Goal: Book appointment/travel/reservation

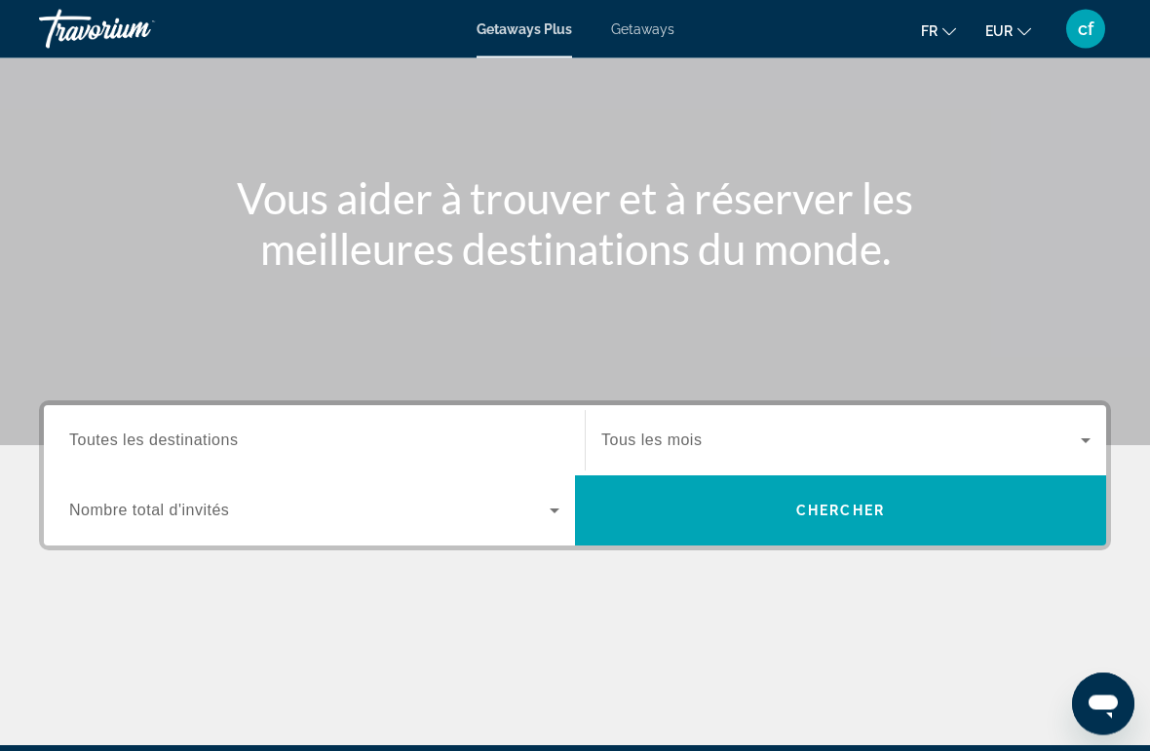
scroll to position [140, 0]
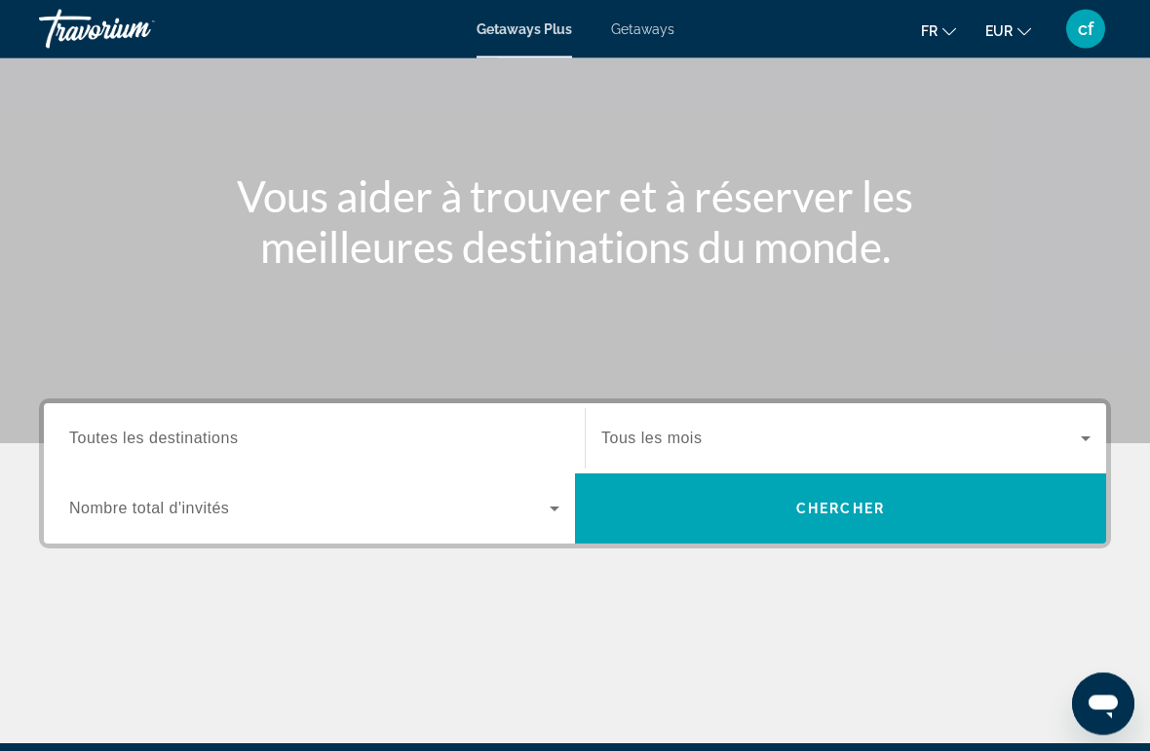
click at [550, 515] on icon "Search widget" at bounding box center [554, 509] width 23 height 23
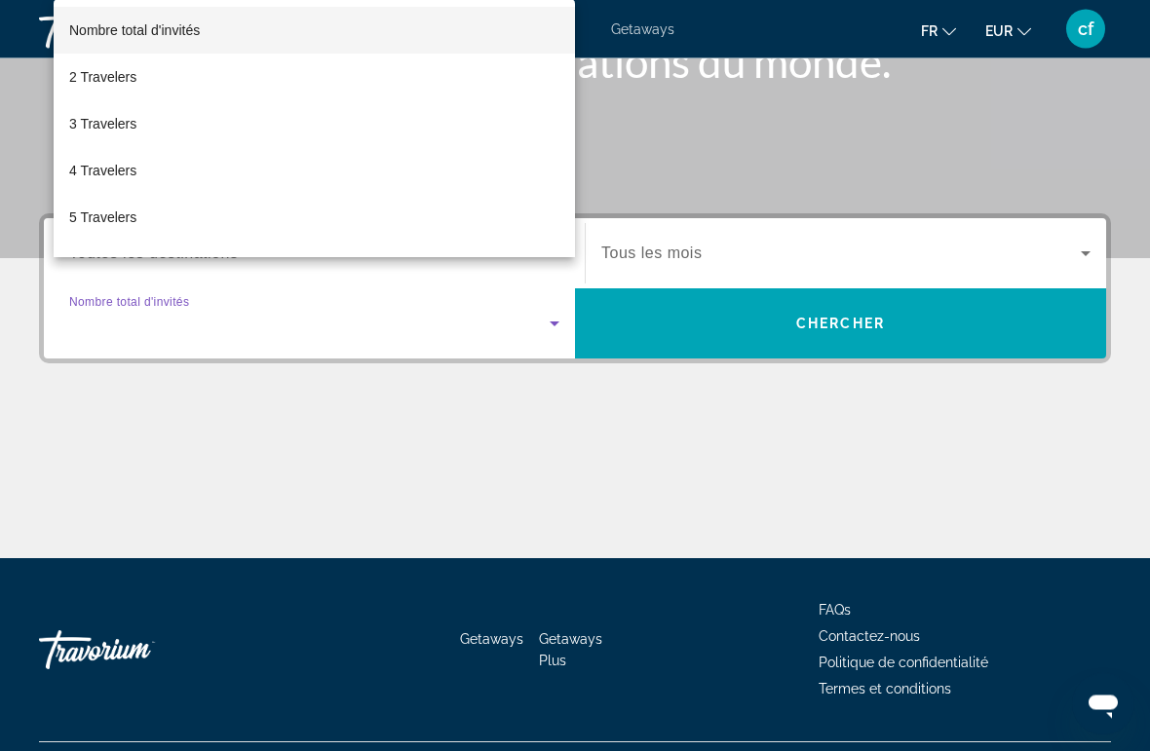
scroll to position [367, 0]
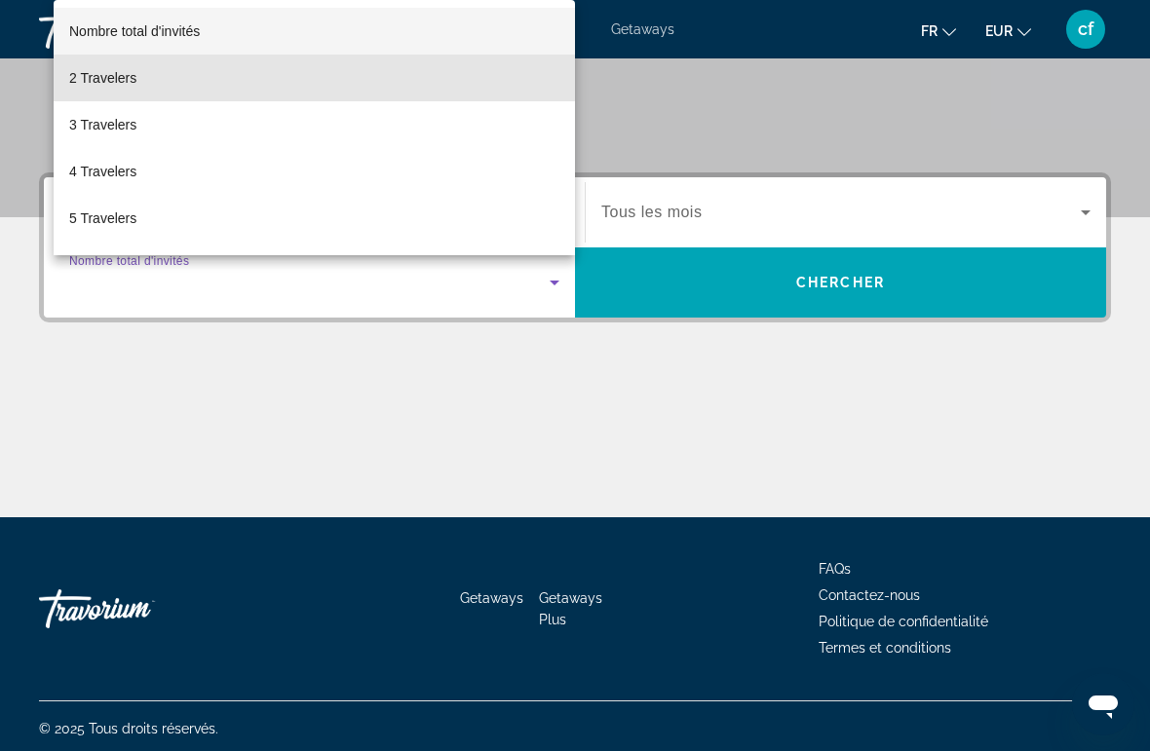
click at [123, 79] on span "2 Travelers" at bounding box center [102, 77] width 67 height 23
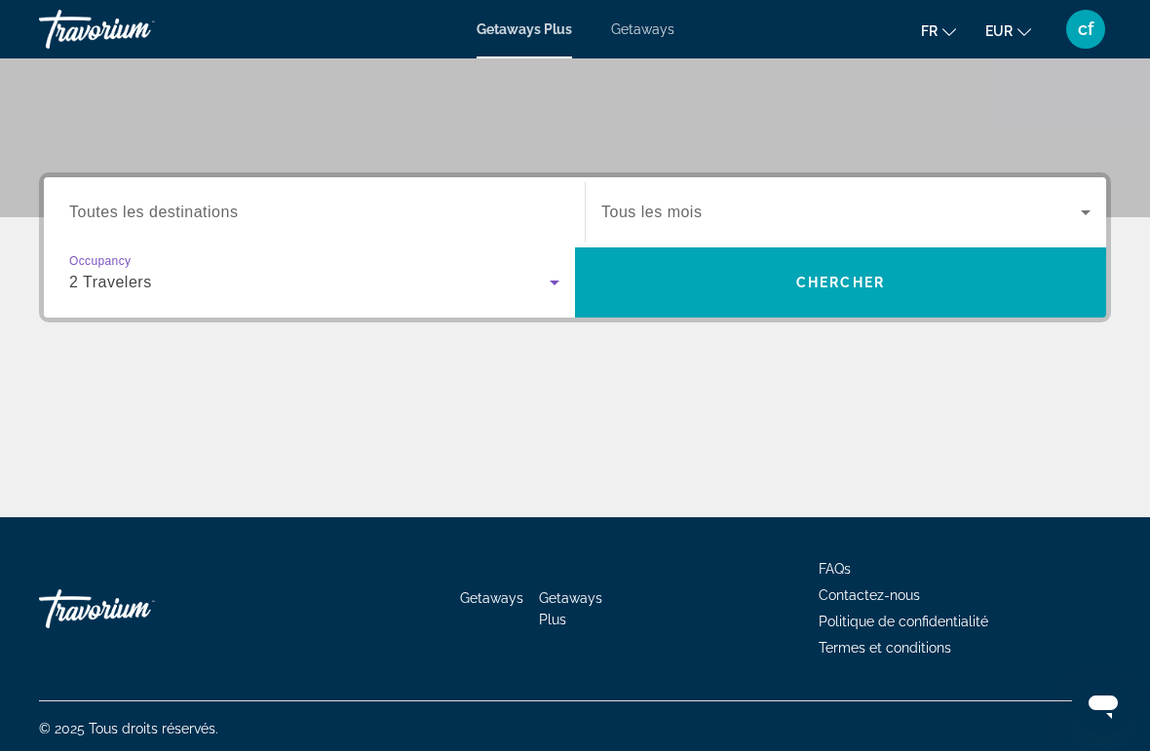
click at [1087, 203] on icon "Search widget" at bounding box center [1085, 212] width 23 height 23
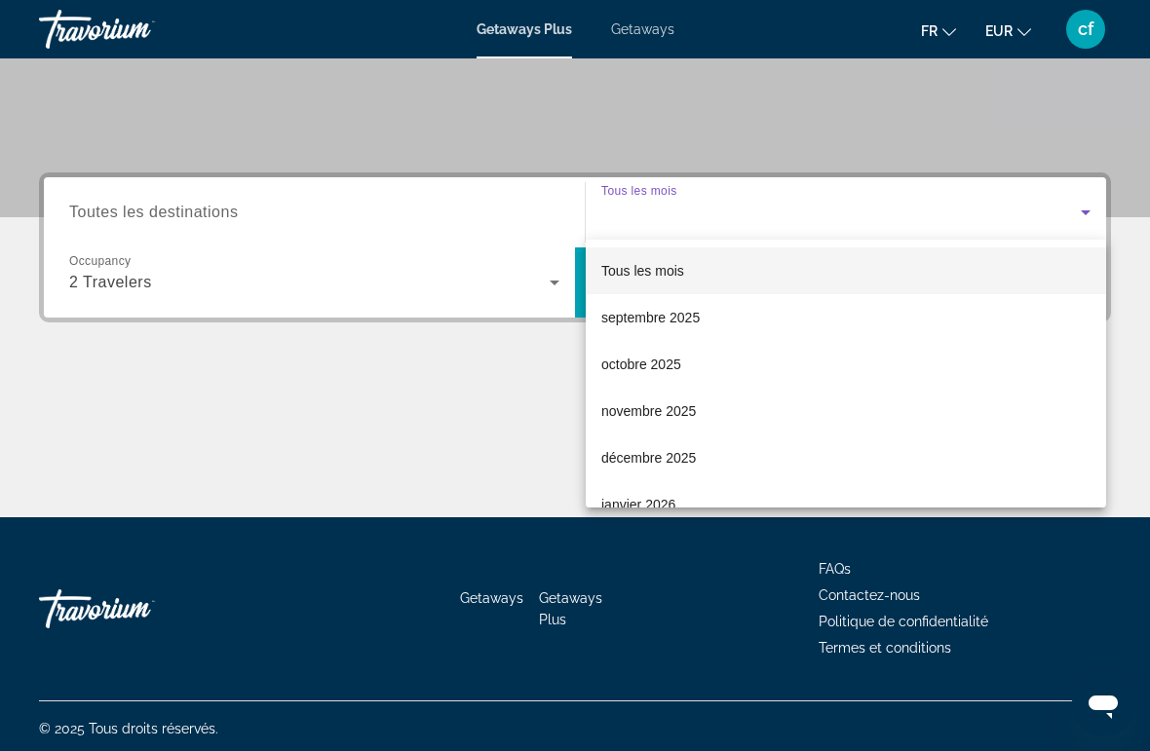
click at [693, 411] on span "novembre 2025" at bounding box center [648, 411] width 95 height 23
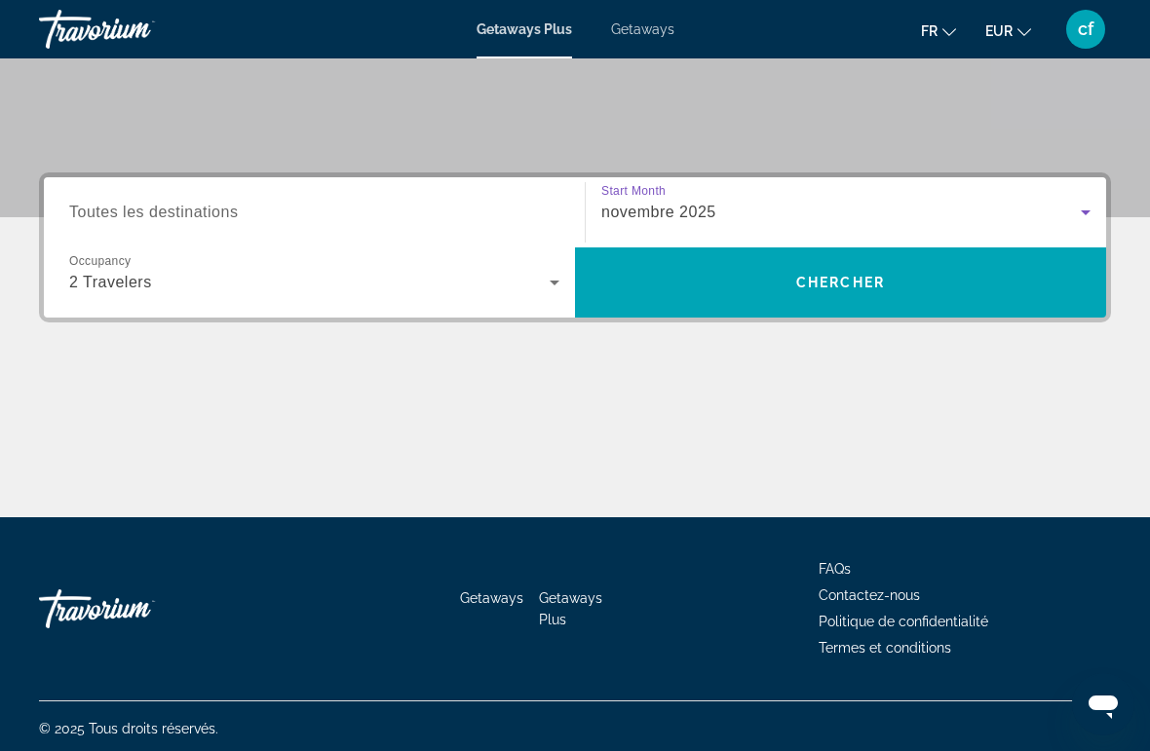
click at [236, 210] on span "Toutes les destinations" at bounding box center [153, 212] width 169 height 17
click at [236, 210] on input "Destination Toutes les destinations" at bounding box center [314, 213] width 490 height 23
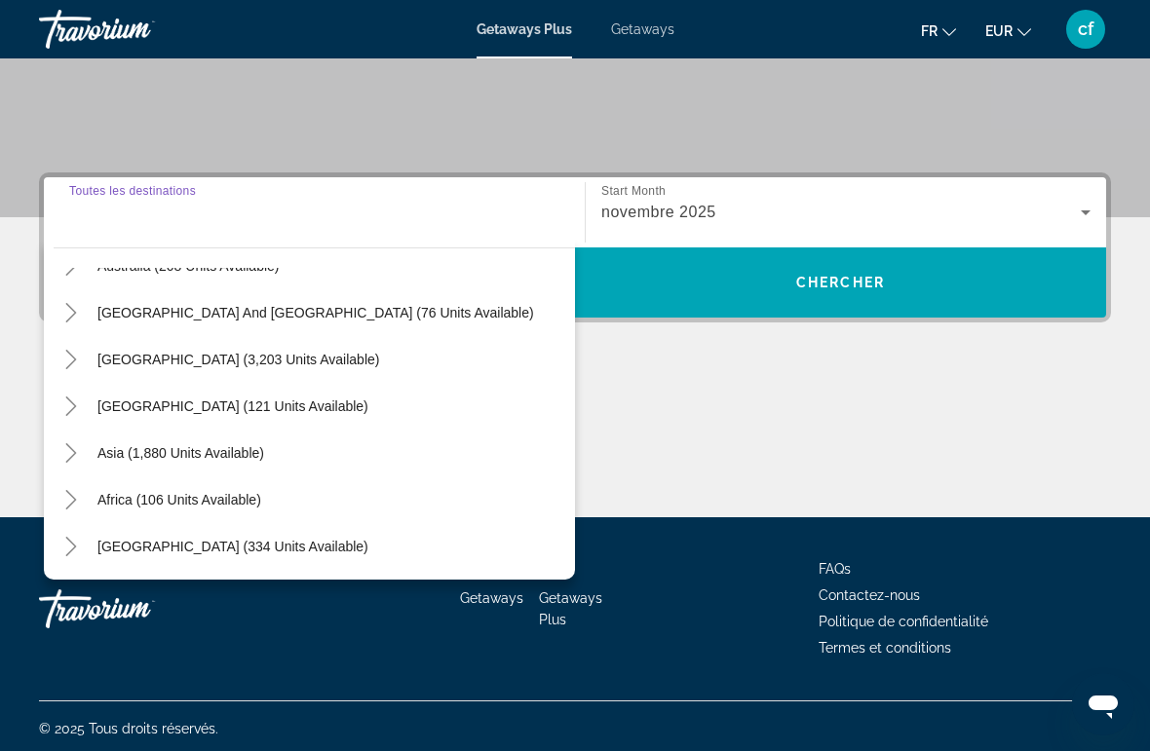
scroll to position [316, 0]
click at [256, 550] on span "[GEOGRAPHIC_DATA] (334 units available)" at bounding box center [232, 547] width 271 height 16
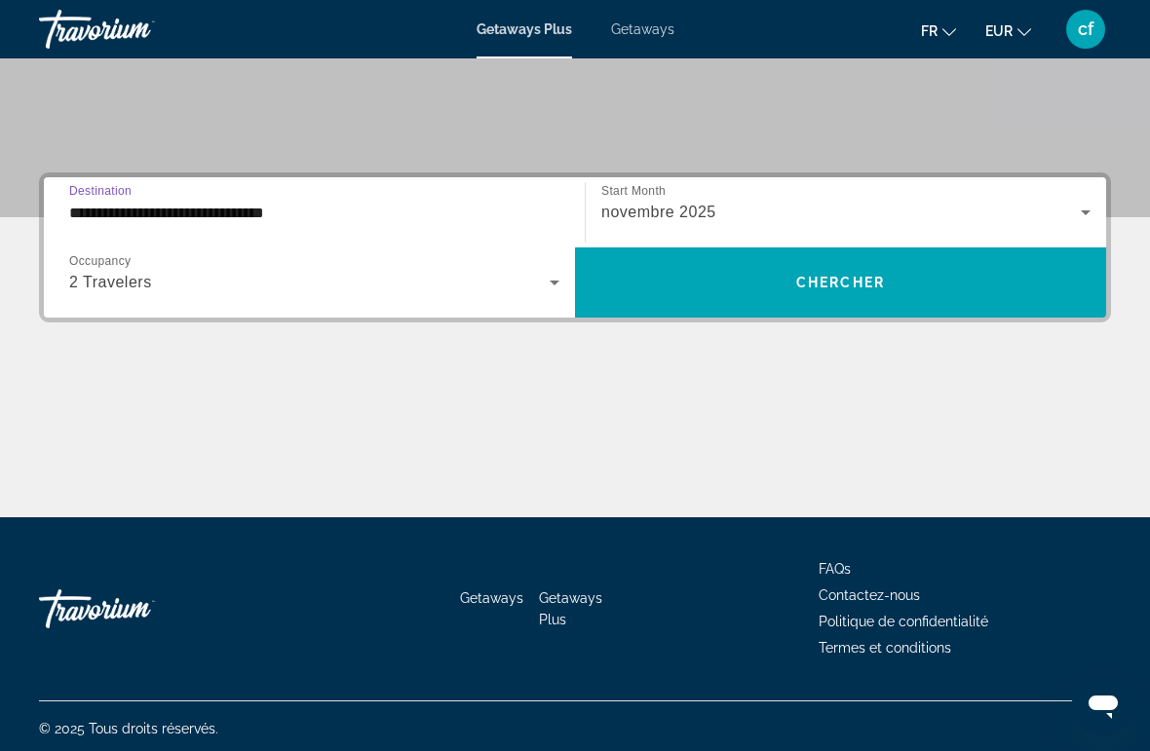
click at [262, 197] on div "**********" at bounding box center [314, 213] width 490 height 56
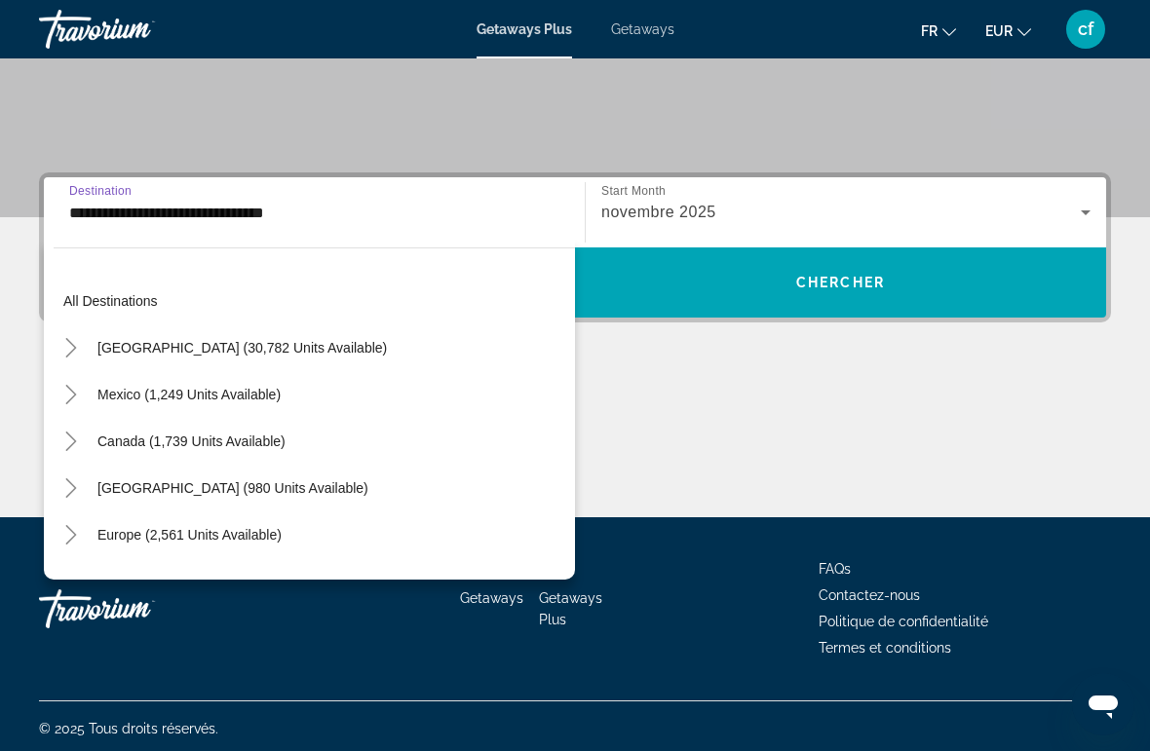
scroll to position [443, 0]
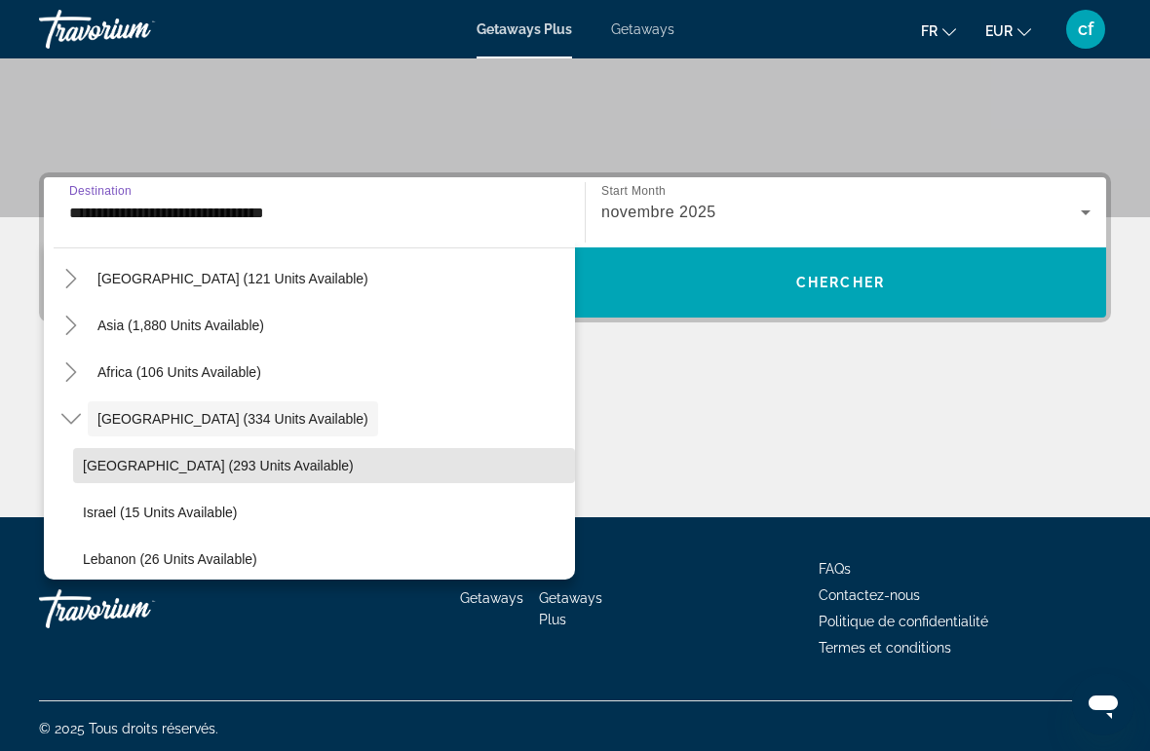
click at [226, 461] on span "[GEOGRAPHIC_DATA] (293 units available)" at bounding box center [218, 466] width 271 height 16
type input "**********"
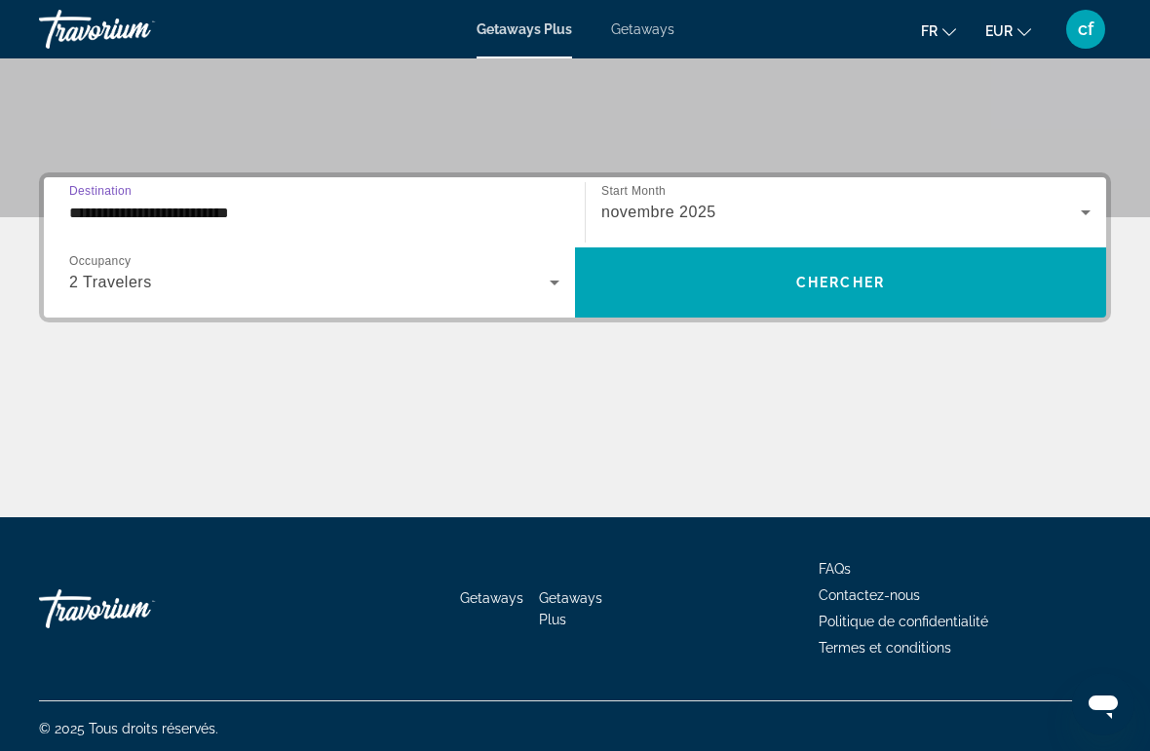
click at [852, 275] on span "Chercher" at bounding box center [840, 283] width 89 height 16
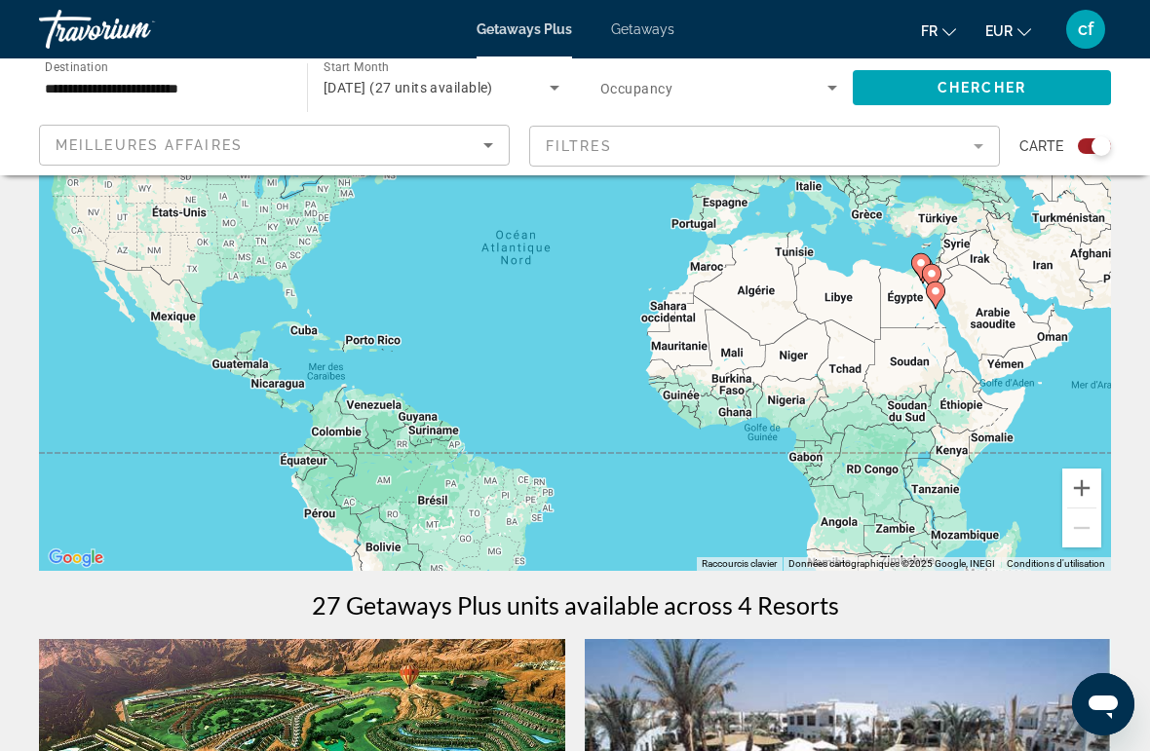
scroll to position [208, 0]
click at [961, 255] on div "Pour activer le glissement avec le clavier, appuyez sur Alt+Entrée. Une fois ce…" at bounding box center [575, 279] width 1072 height 585
click at [1091, 494] on button "Zoom avant" at bounding box center [1081, 489] width 39 height 39
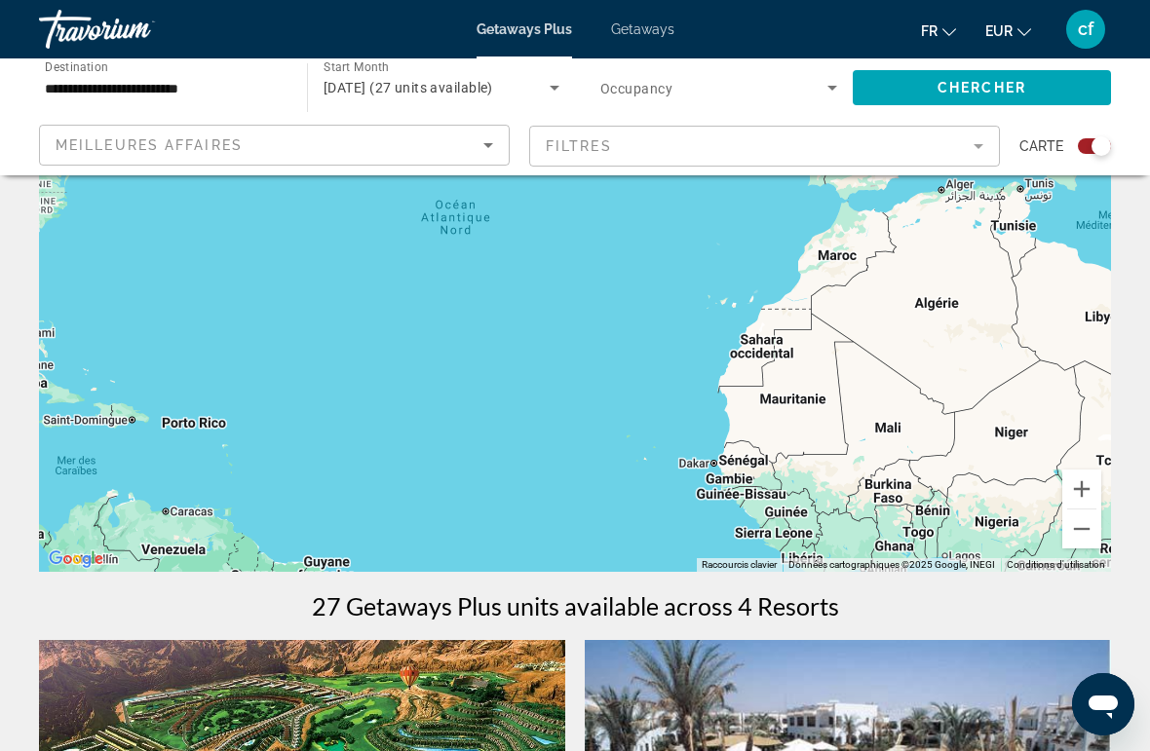
click at [1081, 486] on button "Zoom avant" at bounding box center [1081, 489] width 39 height 39
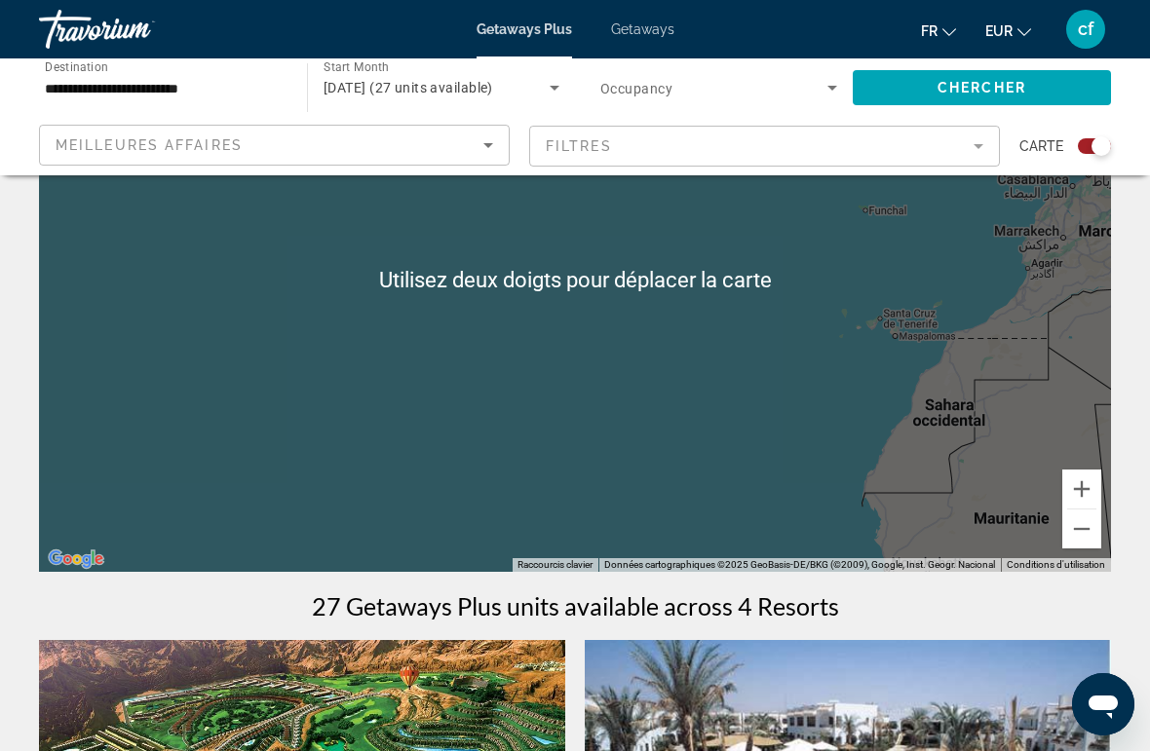
scroll to position [172, 0]
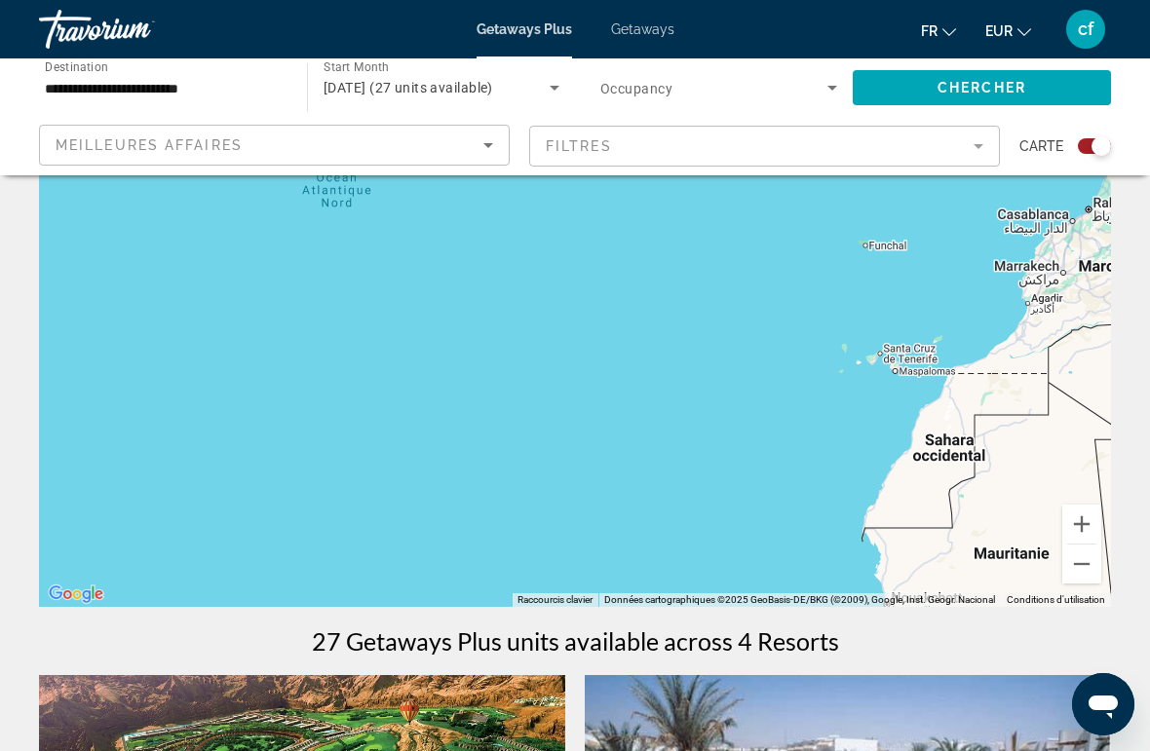
click at [716, 434] on div "Main content" at bounding box center [575, 314] width 1072 height 585
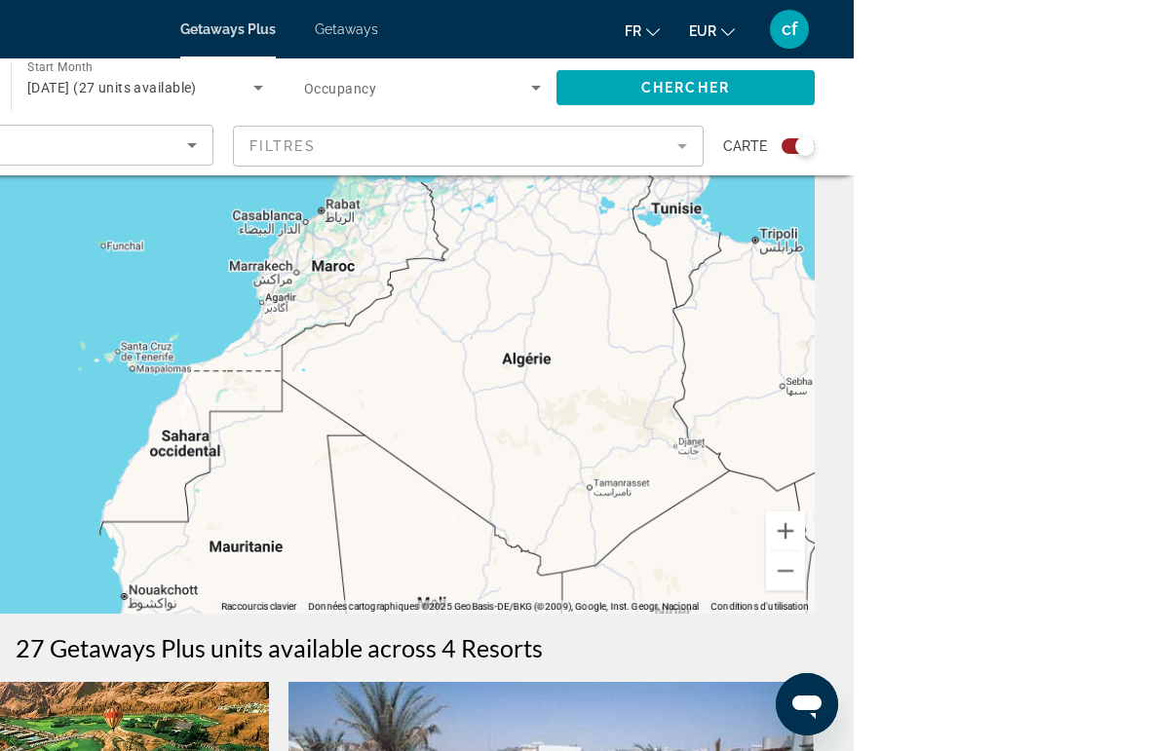
scroll to position [172, 0]
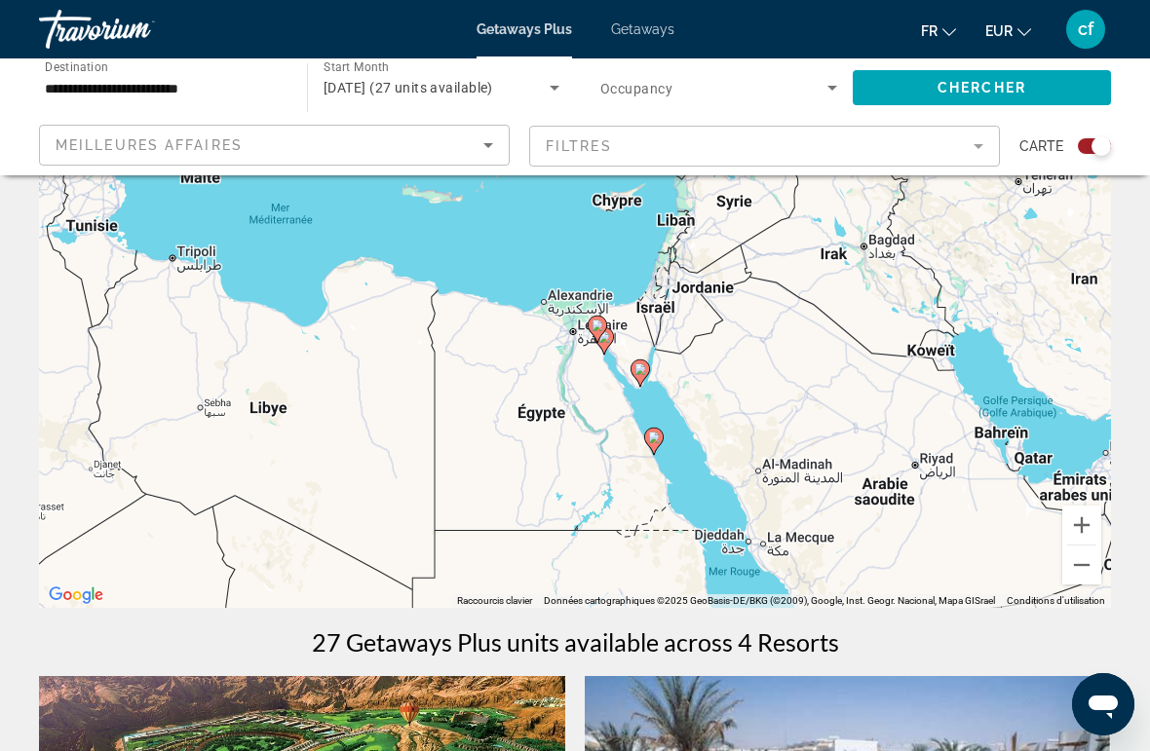
click at [1073, 520] on button "Zoom avant" at bounding box center [1081, 525] width 39 height 39
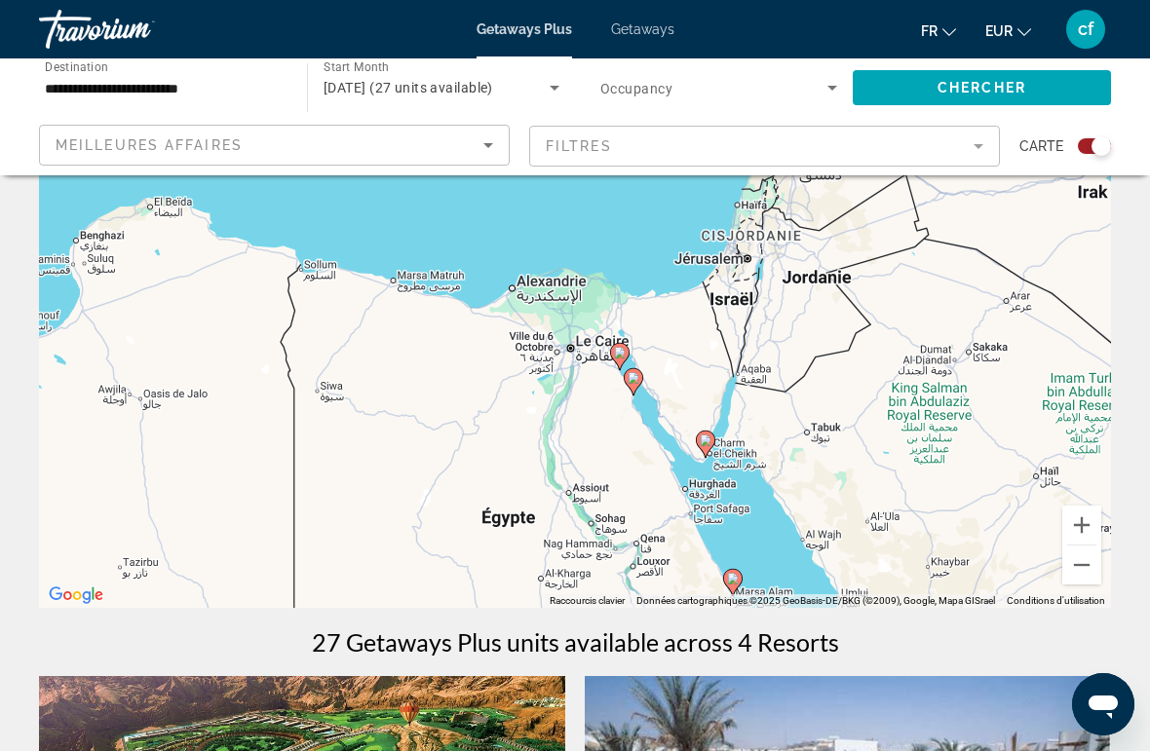
click at [1082, 519] on button "Zoom avant" at bounding box center [1081, 525] width 39 height 39
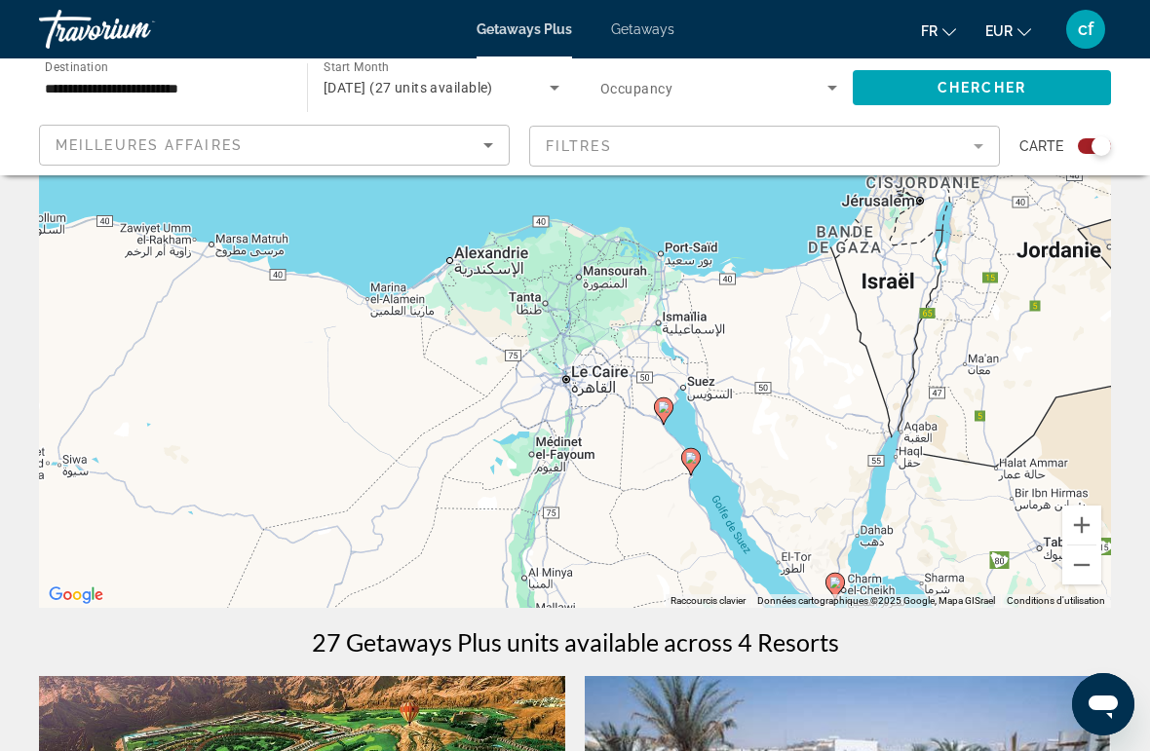
click at [1070, 514] on button "Zoom avant" at bounding box center [1081, 525] width 39 height 39
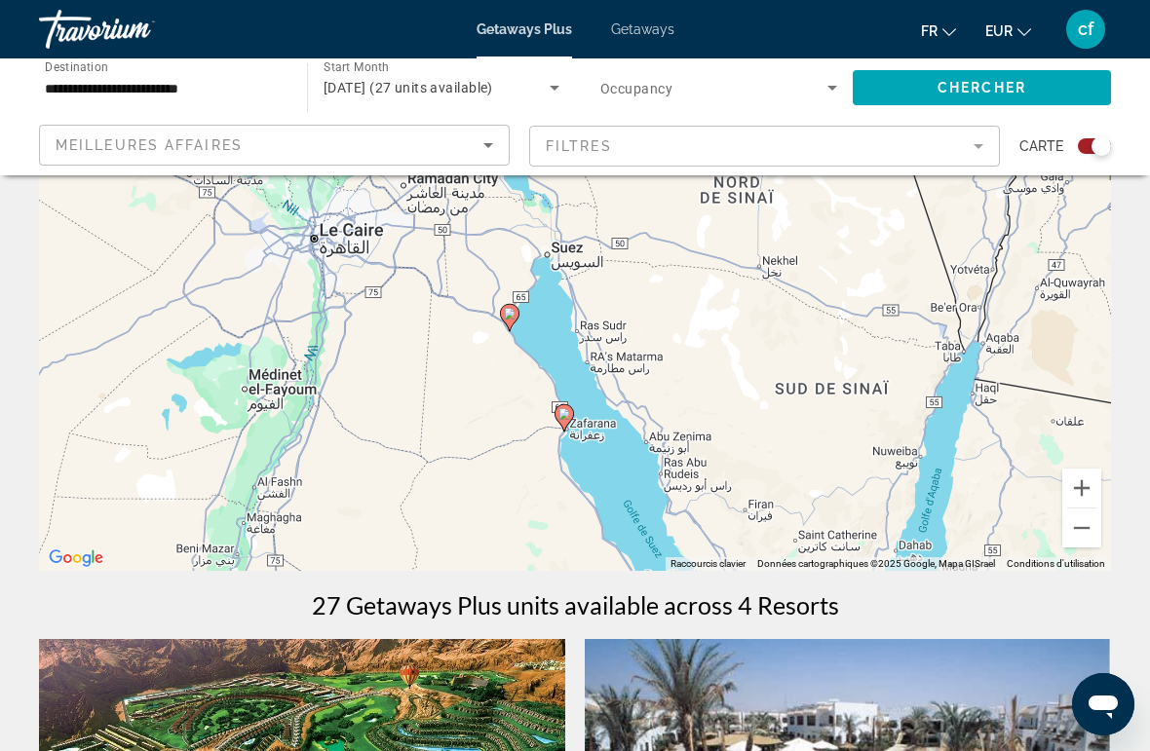
scroll to position [185, 0]
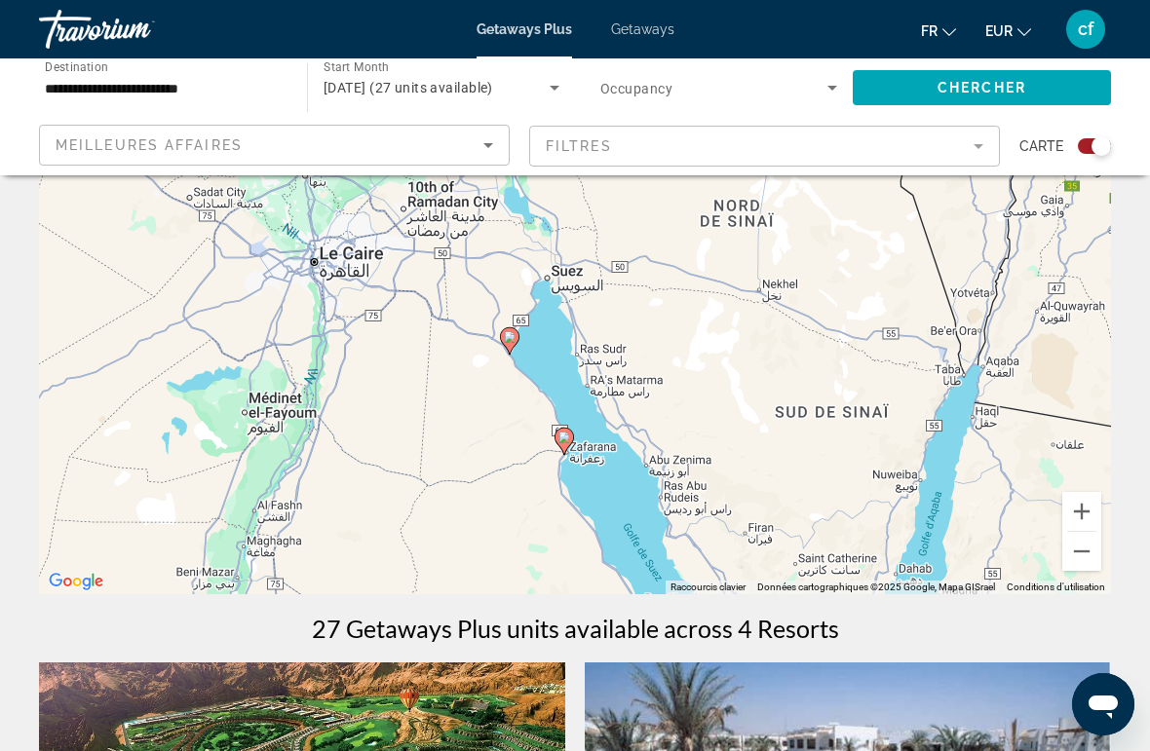
click at [1085, 551] on button "Zoom arrière" at bounding box center [1081, 551] width 39 height 39
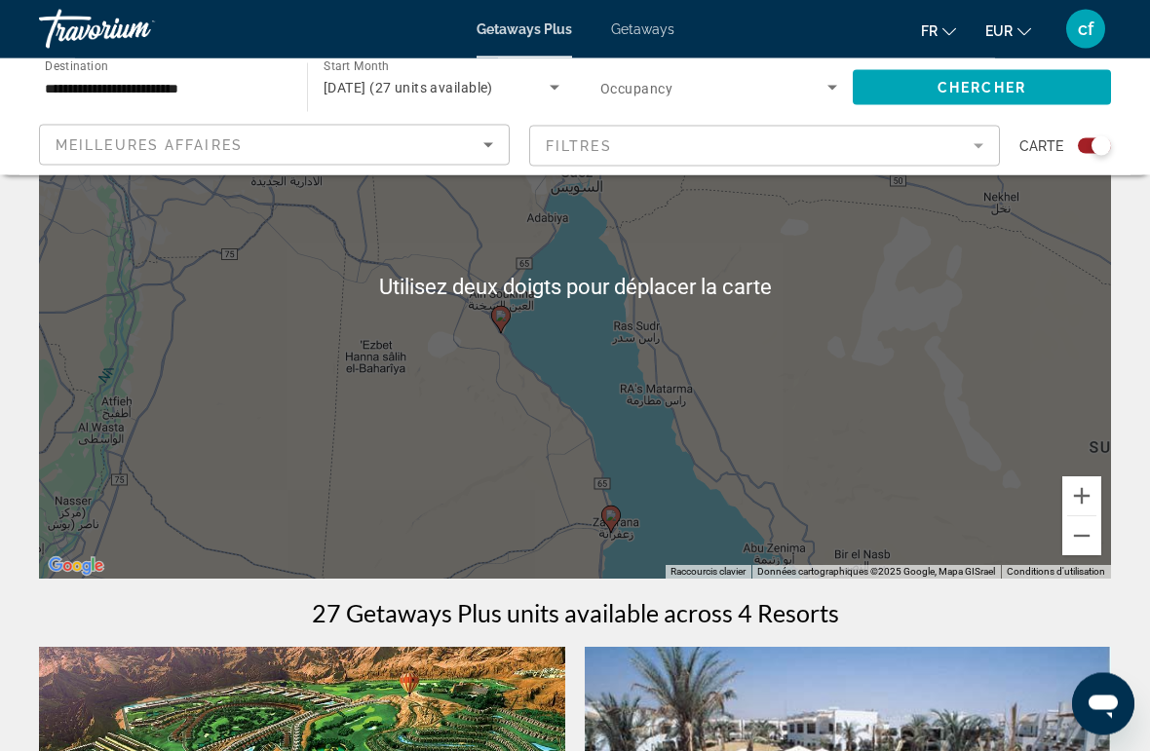
scroll to position [201, 0]
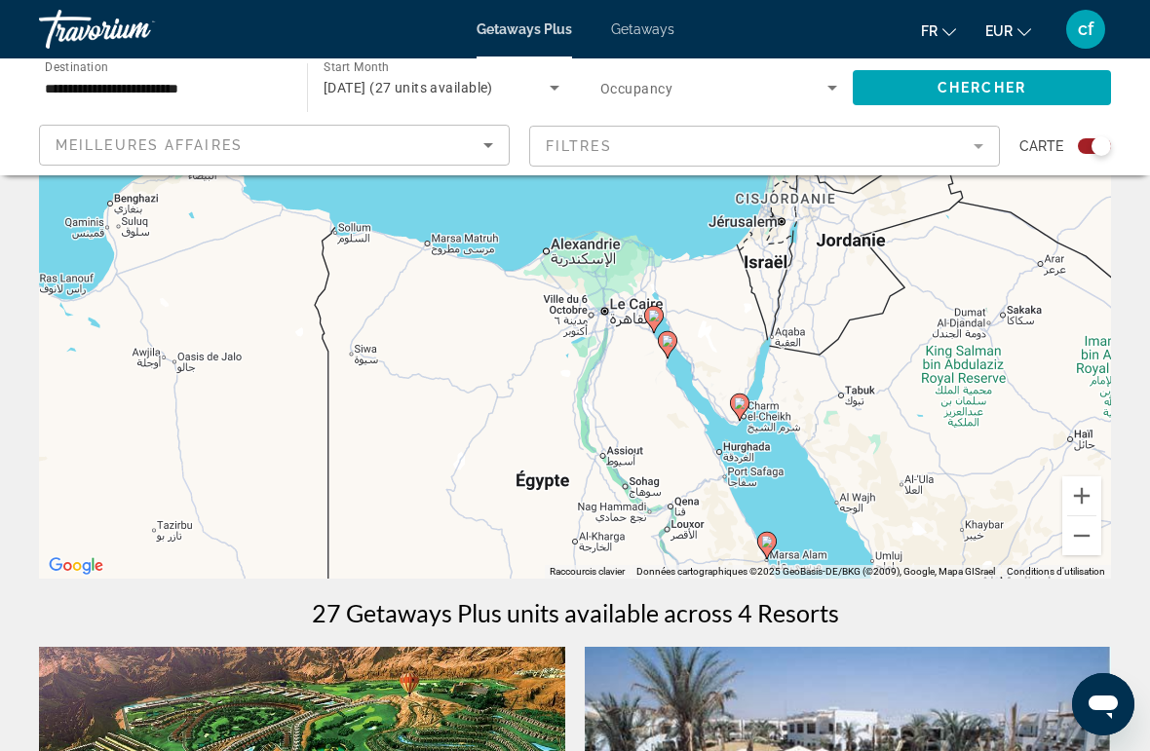
click at [835, 418] on div "Pour activer le glissement avec le clavier, appuyez sur Alt+Entrée. Une fois ce…" at bounding box center [575, 286] width 1072 height 585
click at [654, 345] on div "Pour activer le glissement avec le clavier, appuyez sur Alt+Entrée. Une fois ce…" at bounding box center [575, 286] width 1072 height 585
click at [665, 347] on image "Main content" at bounding box center [668, 341] width 12 height 12
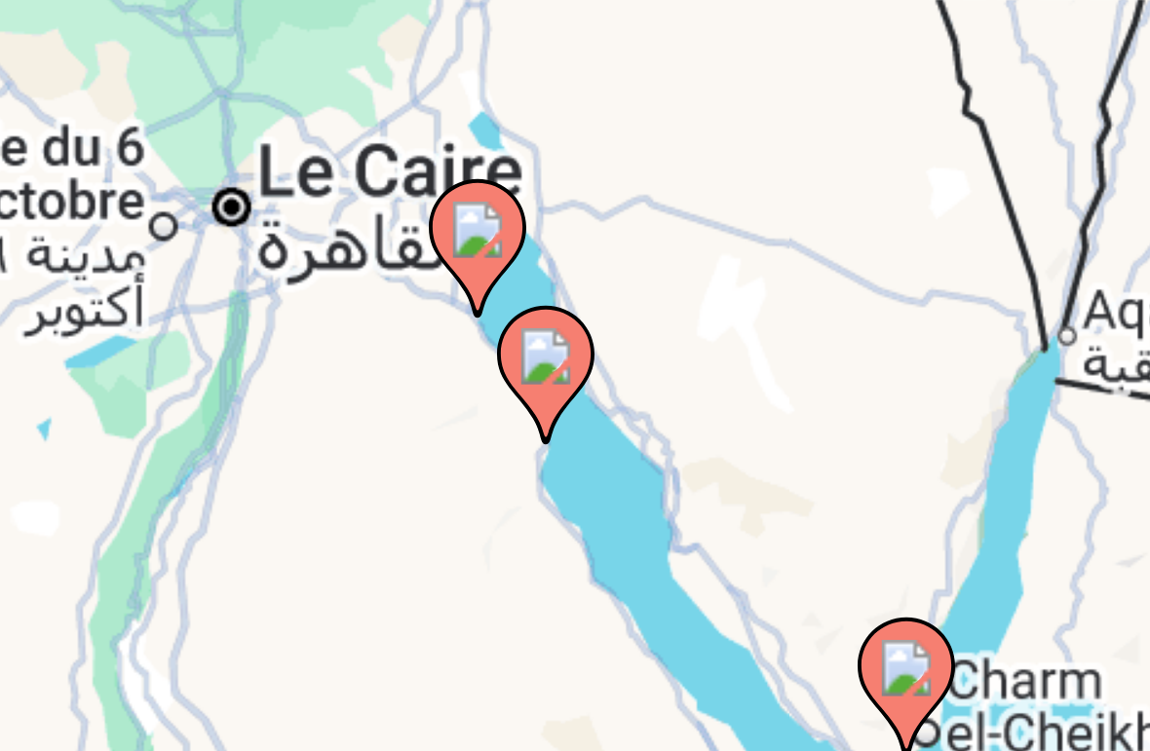
type input "**********"
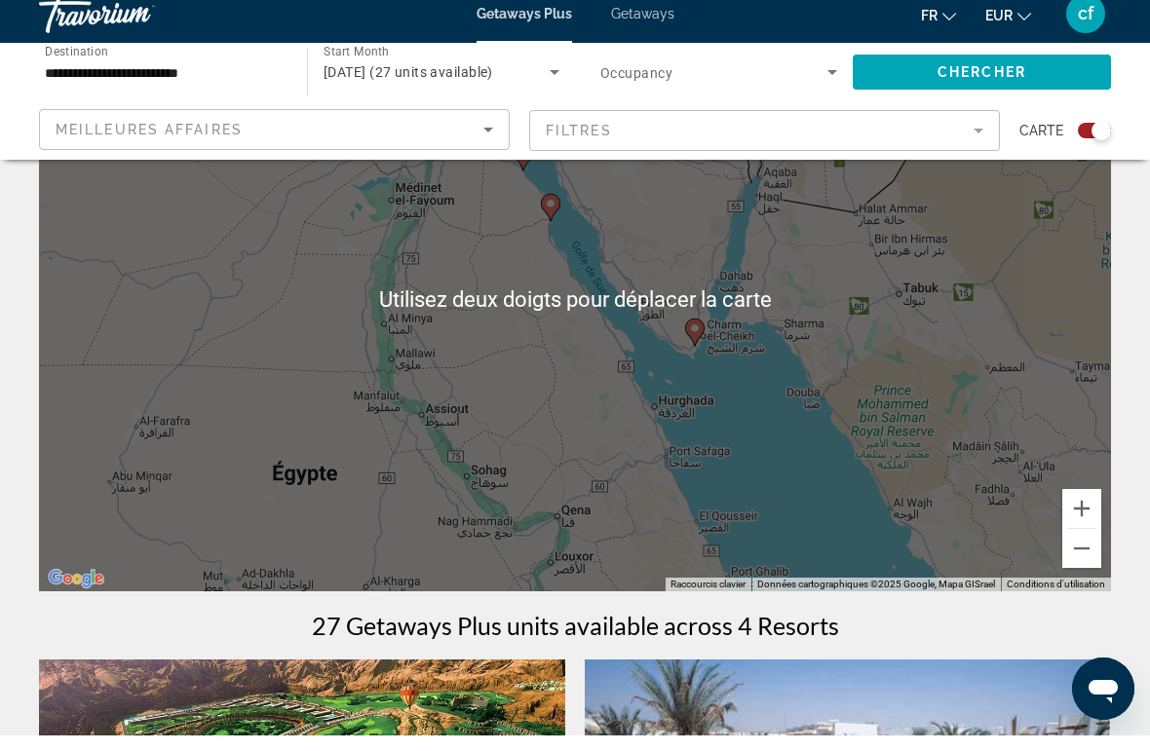
scroll to position [147, 0]
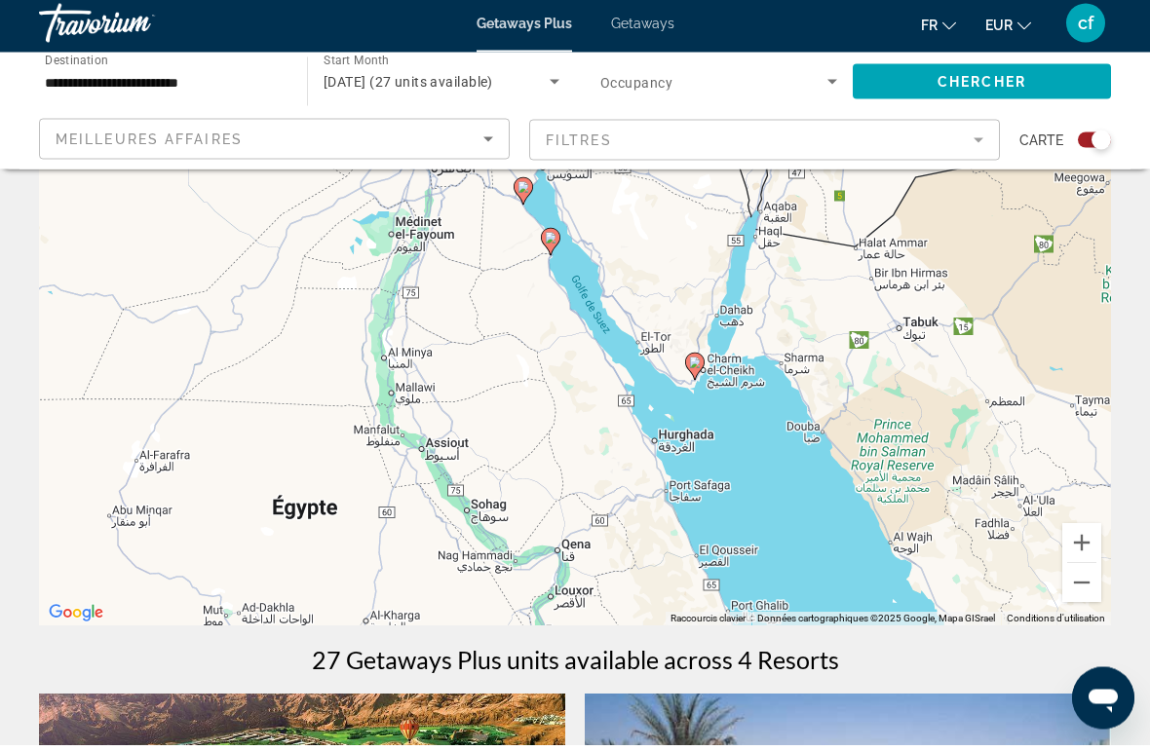
click at [523, 376] on div "Pour activer le glissement avec le clavier, appuyez sur Alt+Entrée. Une fois ce…" at bounding box center [575, 340] width 1072 height 585
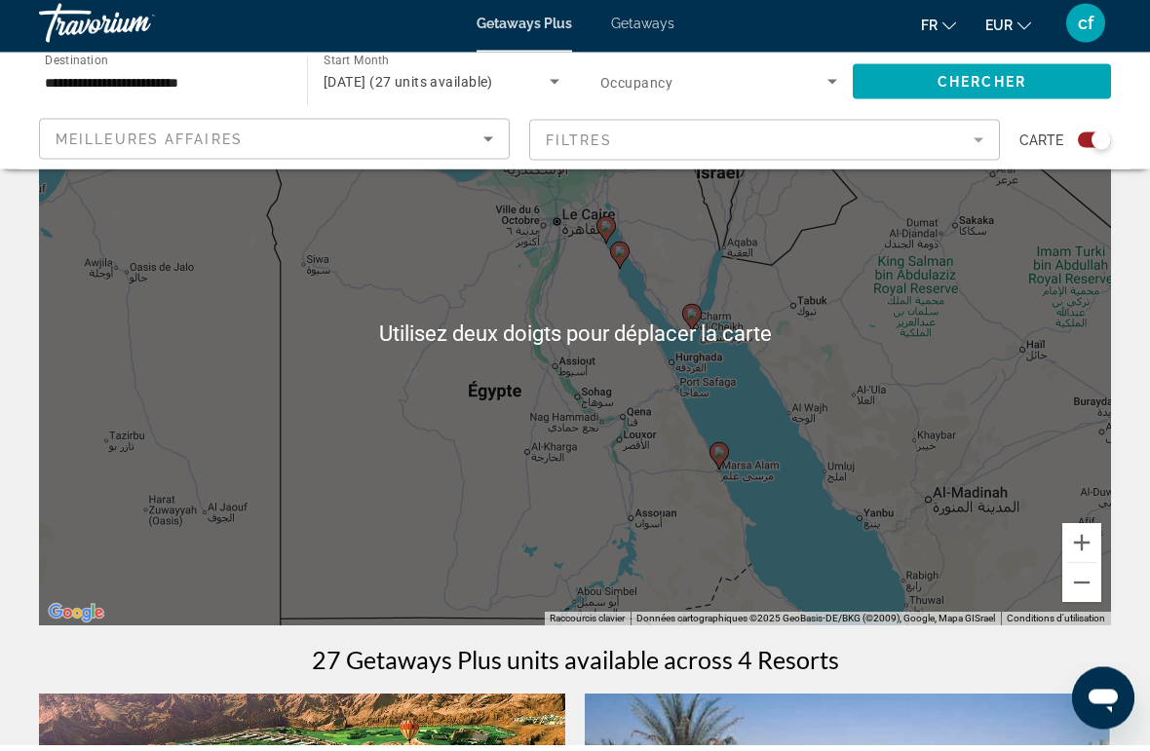
click at [766, 587] on div "Pour activer le glissement avec le clavier, appuyez sur Alt+Entrée. Une fois ce…" at bounding box center [575, 340] width 1072 height 585
